Goal: Navigation & Orientation: Find specific page/section

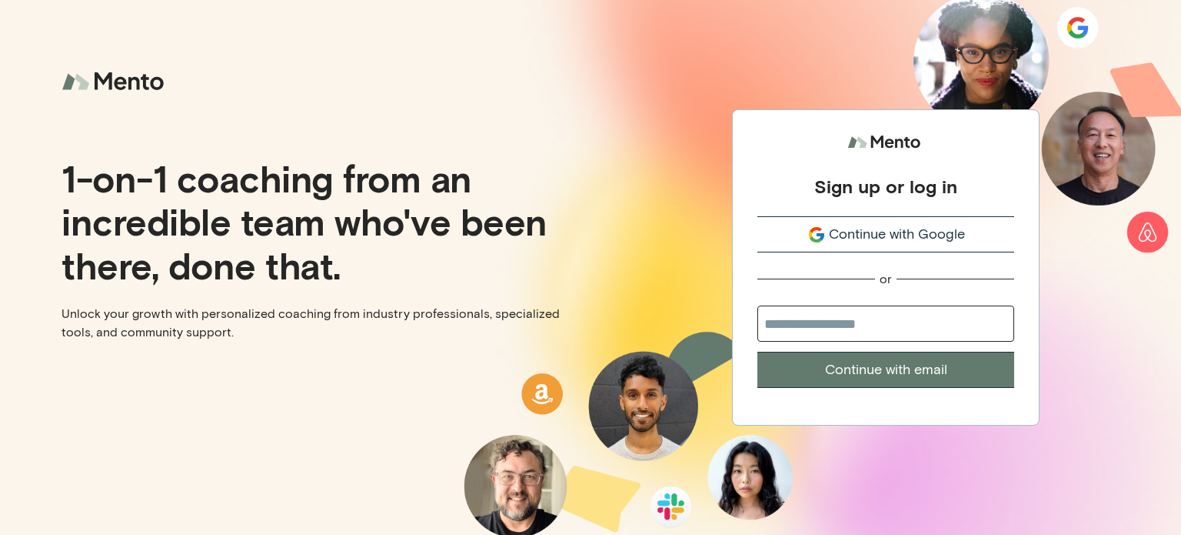
click at [866, 243] on span "Continue with Google" at bounding box center [897, 234] width 136 height 21
